Goal: Task Accomplishment & Management: Use online tool/utility

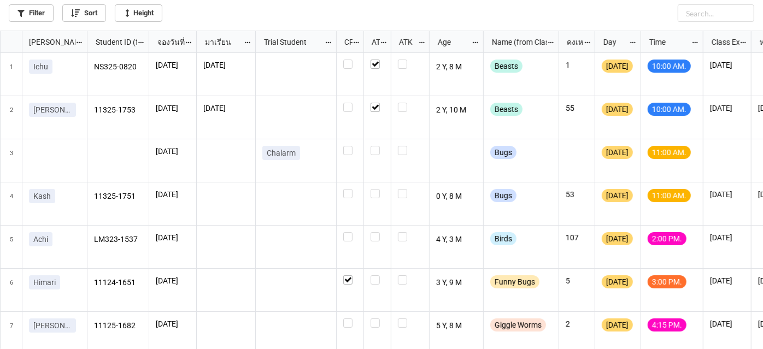
scroll to position [5, 5]
drag, startPoint x: 376, startPoint y: 194, endPoint x: 357, endPoint y: 194, distance: 18.6
click at [375, 189] on label "grid" at bounding box center [377, 189] width 14 height 0
click at [350, 189] on label "grid" at bounding box center [350, 189] width 14 height 0
click at [346, 232] on label "grid" at bounding box center [350, 232] width 14 height 0
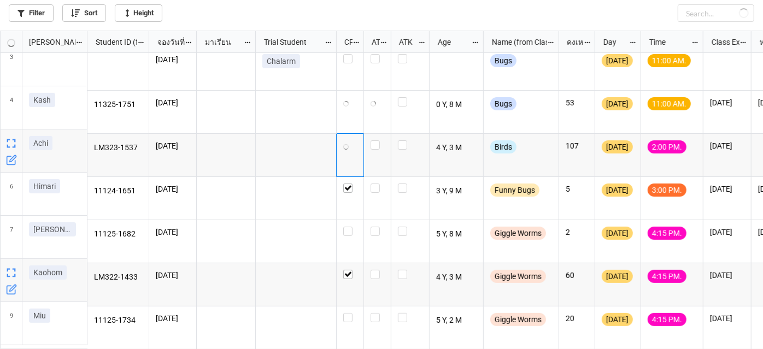
scroll to position [97, 0]
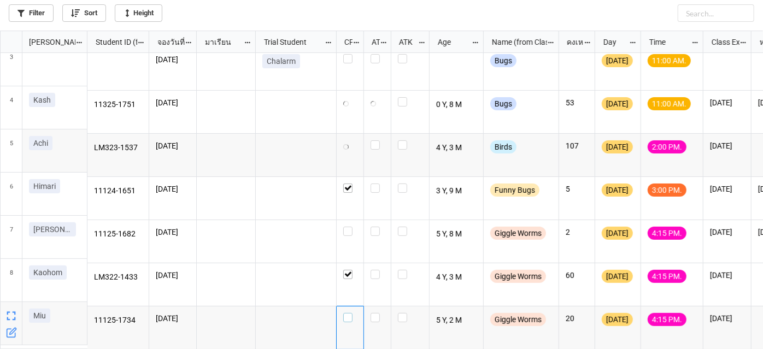
click at [348, 313] on label "grid" at bounding box center [350, 313] width 14 height 0
checkbox input "true"
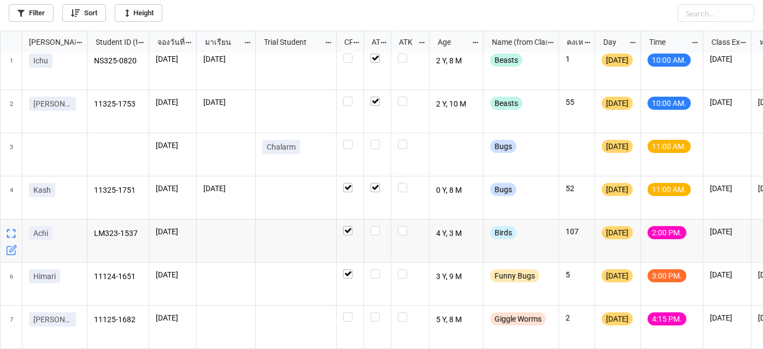
scroll to position [0, 0]
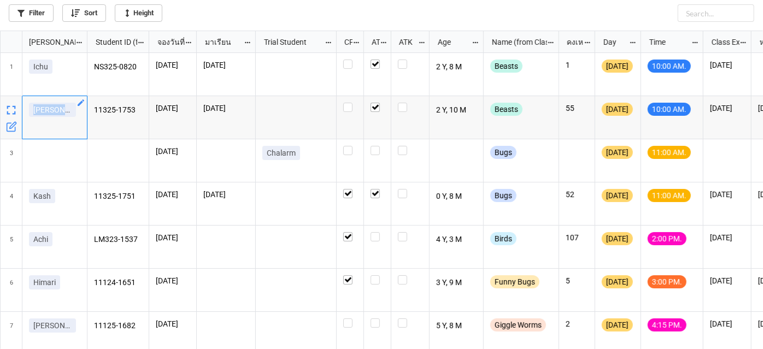
drag, startPoint x: 56, startPoint y: 114, endPoint x: 27, endPoint y: 118, distance: 28.7
click at [27, 118] on div "[PERSON_NAME]" at bounding box center [54, 117] width 65 height 43
copy p "[PERSON_NAME]"
click at [551, 102] on icon "grid" at bounding box center [552, 102] width 9 height 9
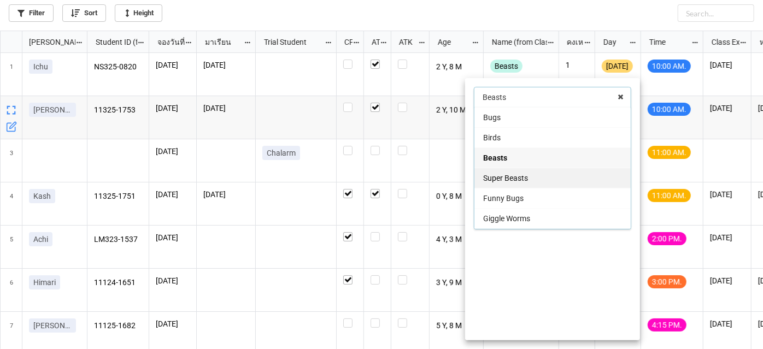
click at [509, 180] on span "Super Beasts" at bounding box center [505, 178] width 45 height 9
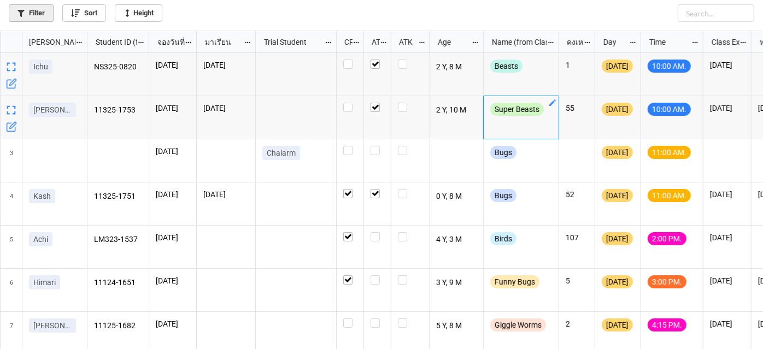
click at [42, 15] on link "Filter" at bounding box center [31, 12] width 45 height 17
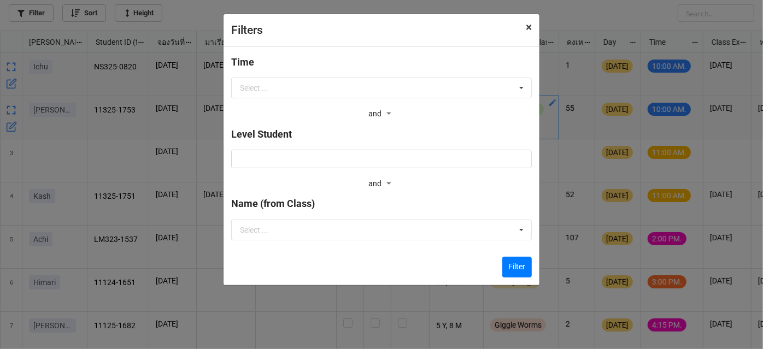
click at [525, 30] on span "×" at bounding box center [528, 27] width 6 height 13
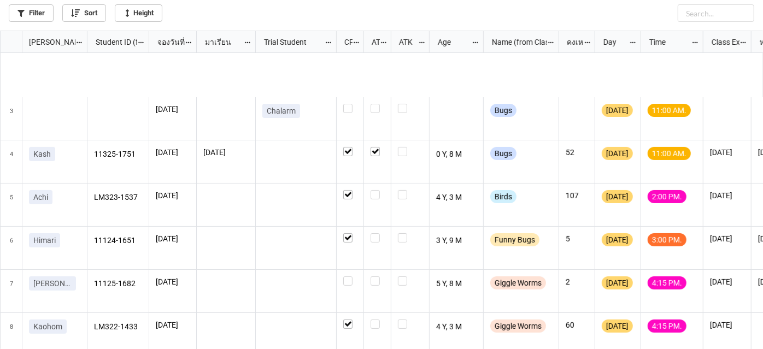
scroll to position [109, 0]
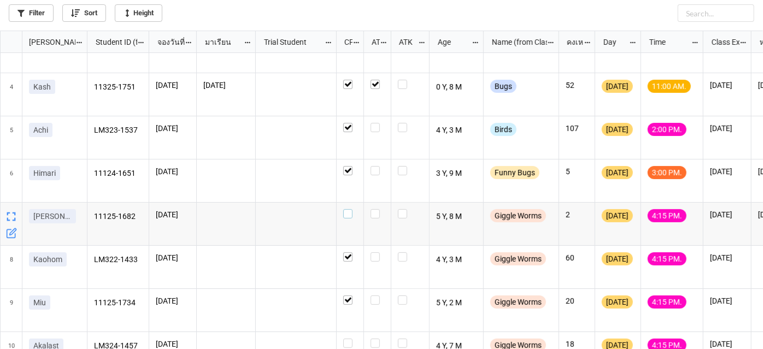
click at [352, 209] on label "grid" at bounding box center [350, 209] width 14 height 0
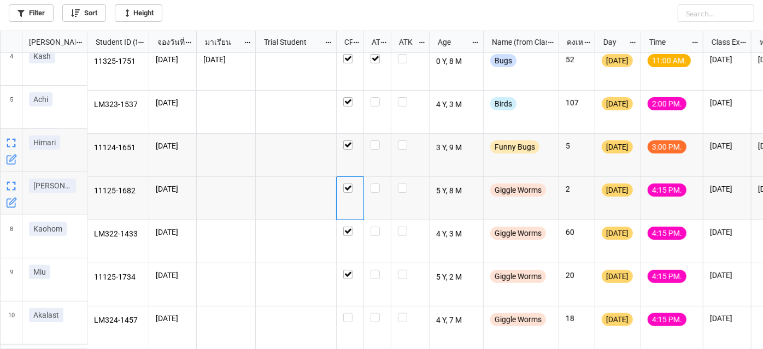
scroll to position [40, 0]
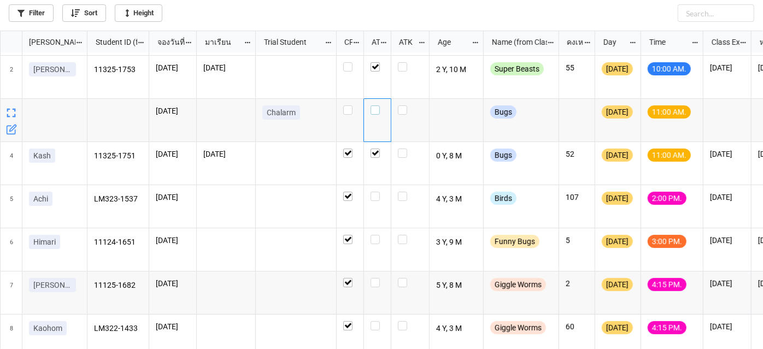
click at [377, 105] on label "grid" at bounding box center [377, 105] width 14 height 0
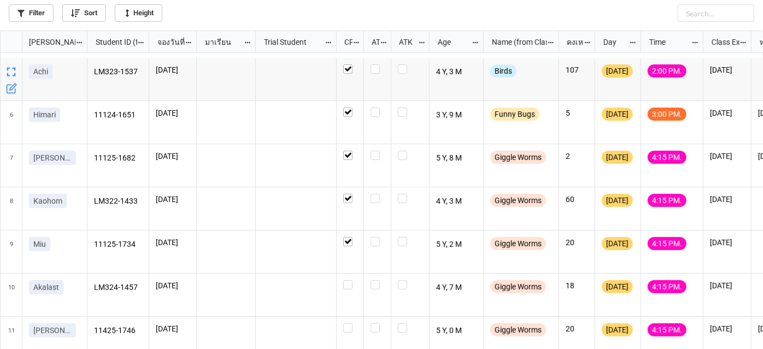
scroll to position [182, 0]
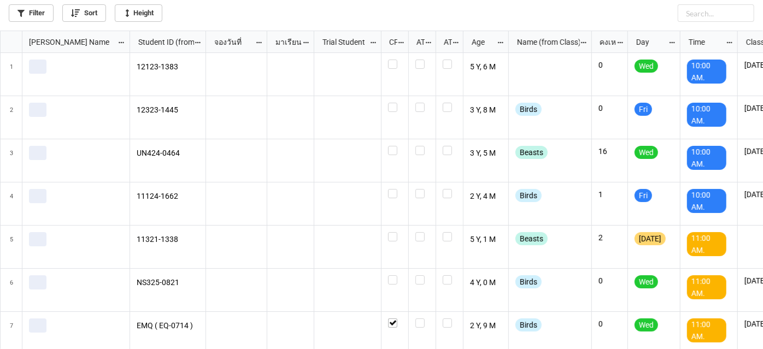
scroll to position [312, 757]
click at [31, 11] on link "Filter" at bounding box center [31, 12] width 45 height 17
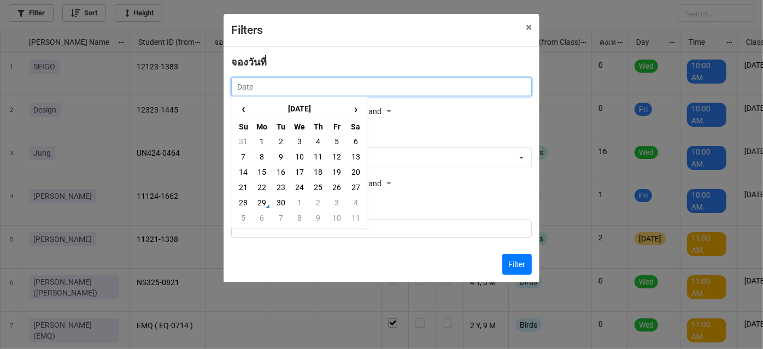
click at [287, 84] on input "text" at bounding box center [381, 87] width 300 height 19
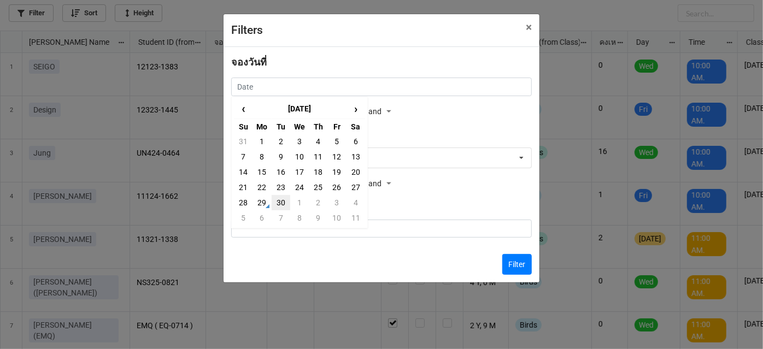
click at [281, 206] on td "30" at bounding box center [280, 202] width 19 height 15
type input "[DATE]"
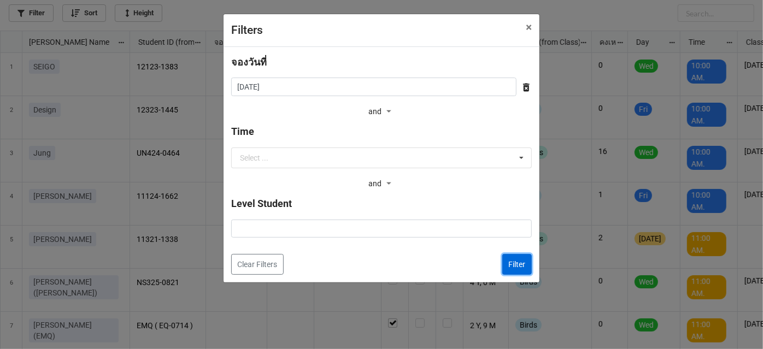
click at [519, 269] on button "Filter" at bounding box center [516, 264] width 29 height 21
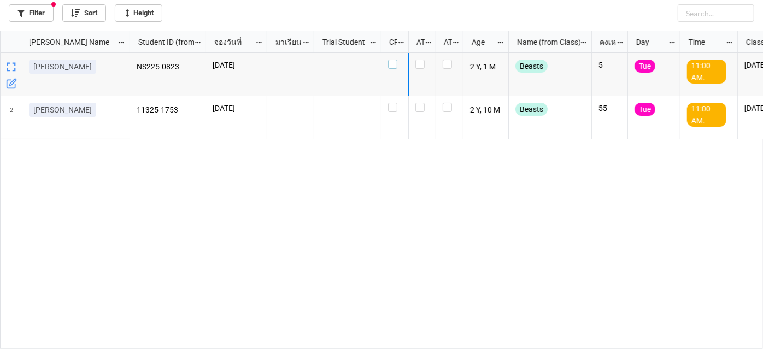
click at [391, 60] on label "grid" at bounding box center [395, 60] width 14 height 0
click at [394, 103] on label "grid" at bounding box center [395, 103] width 14 height 0
drag, startPoint x: 46, startPoint y: 0, endPoint x: 44, endPoint y: 11, distance: 11.3
click at [44, 11] on div "Filter Sort Height" at bounding box center [381, 11] width 745 height 22
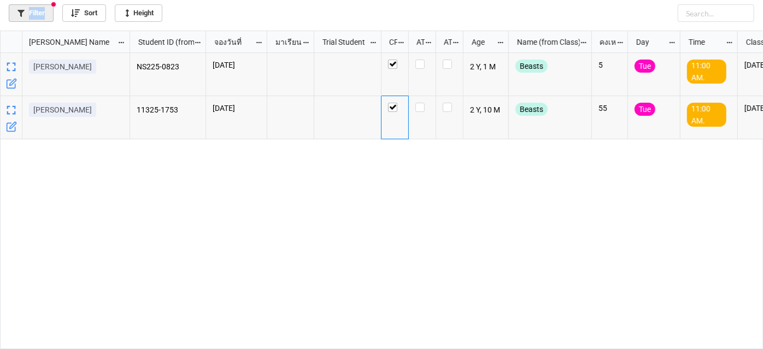
click at [44, 11] on link "Filter" at bounding box center [31, 12] width 45 height 17
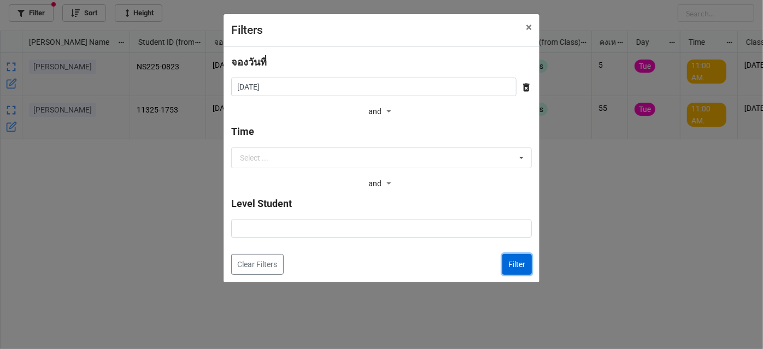
click at [512, 259] on button "Filter" at bounding box center [516, 264] width 29 height 21
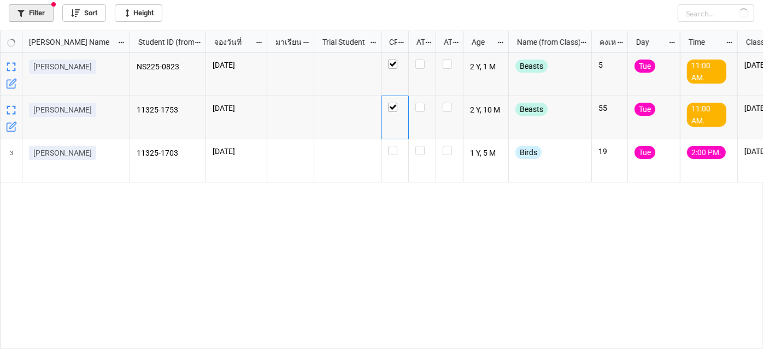
click at [35, 17] on link "Filter" at bounding box center [31, 12] width 45 height 17
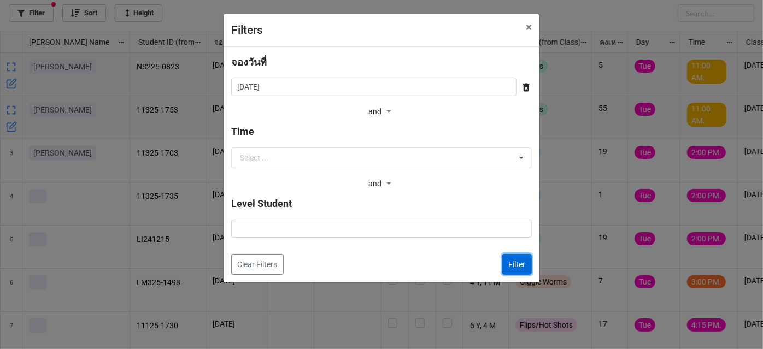
click at [516, 267] on button "Filter" at bounding box center [516, 264] width 29 height 21
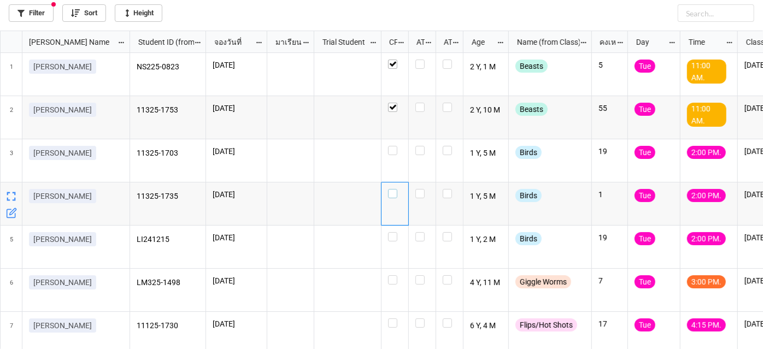
click at [394, 189] on label "grid" at bounding box center [395, 189] width 14 height 0
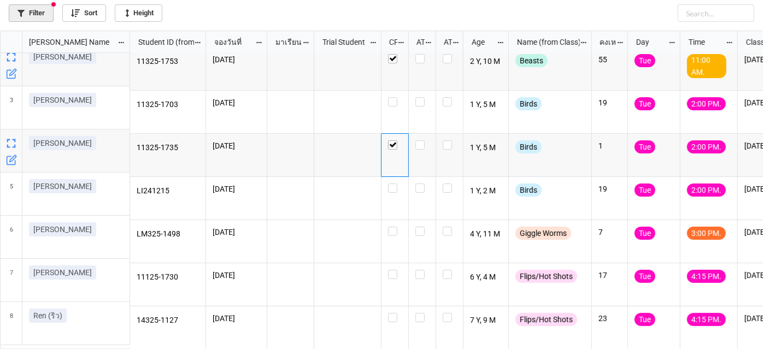
click at [46, 13] on link "Filter" at bounding box center [31, 12] width 45 height 17
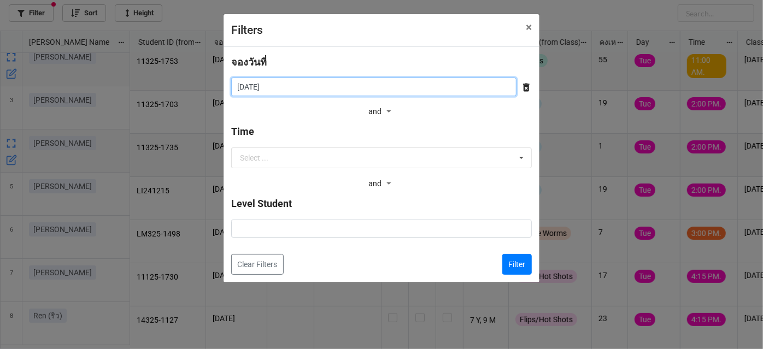
click at [280, 88] on input "[DATE]" at bounding box center [373, 87] width 285 height 19
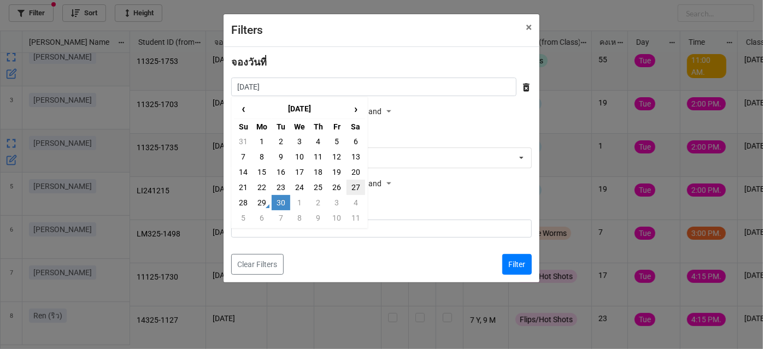
click at [356, 191] on td "27" at bounding box center [355, 187] width 19 height 15
type input "[DATE]"
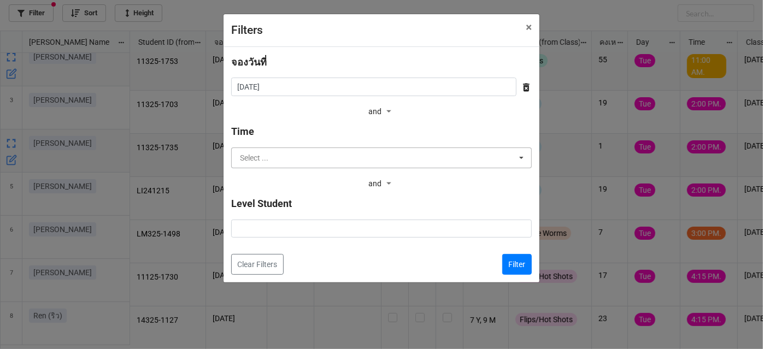
click at [482, 161] on input "text" at bounding box center [381, 158] width 299 height 20
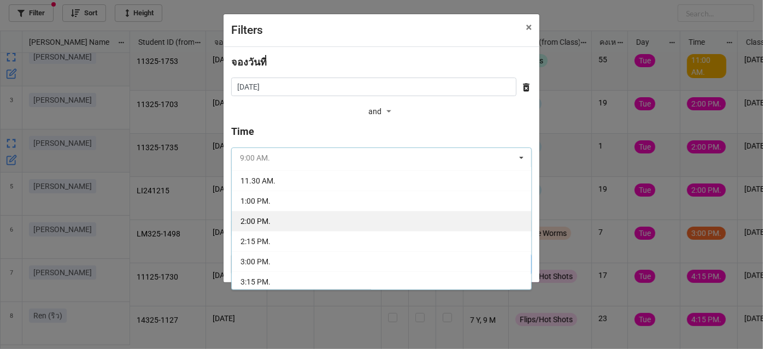
scroll to position [99, 0]
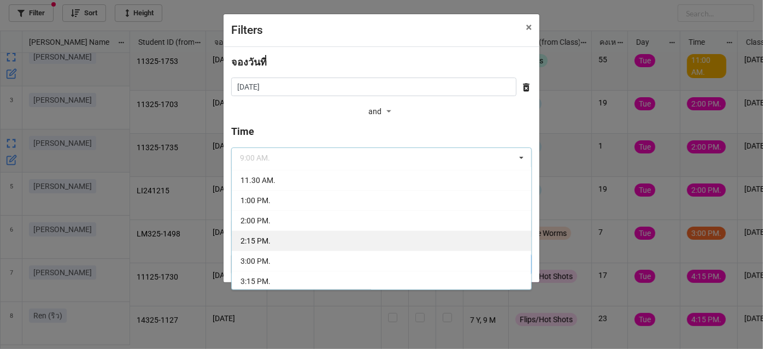
click at [357, 238] on div "2:15 PM." at bounding box center [381, 241] width 299 height 20
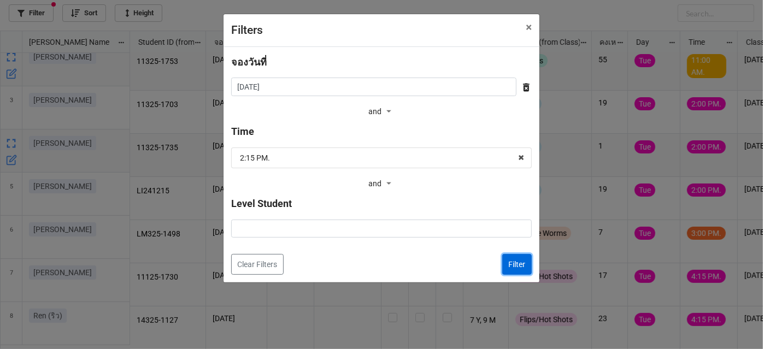
click at [516, 269] on button "Filter" at bounding box center [516, 264] width 29 height 21
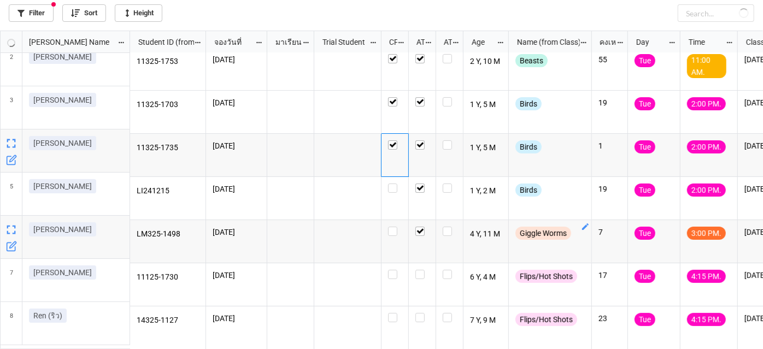
checkbox input "true"
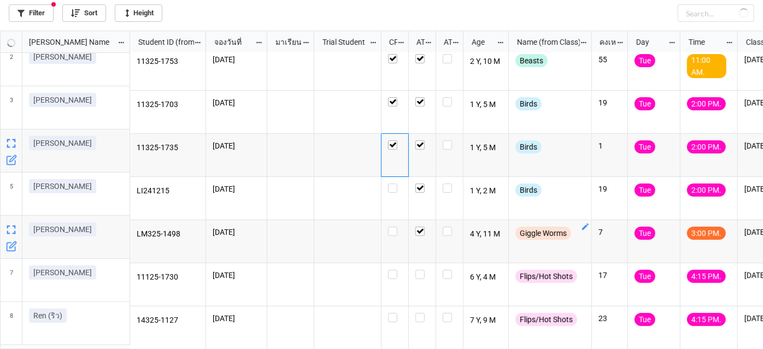
checkbox input "true"
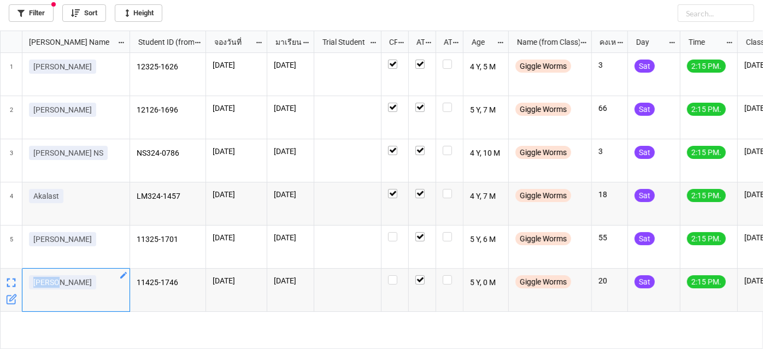
drag, startPoint x: 32, startPoint y: 283, endPoint x: 60, endPoint y: 286, distance: 28.0
click at [60, 286] on div "[PERSON_NAME]" at bounding box center [76, 284] width 94 height 19
copy p "[PERSON_NAME]"
